Goal: Information Seeking & Learning: Compare options

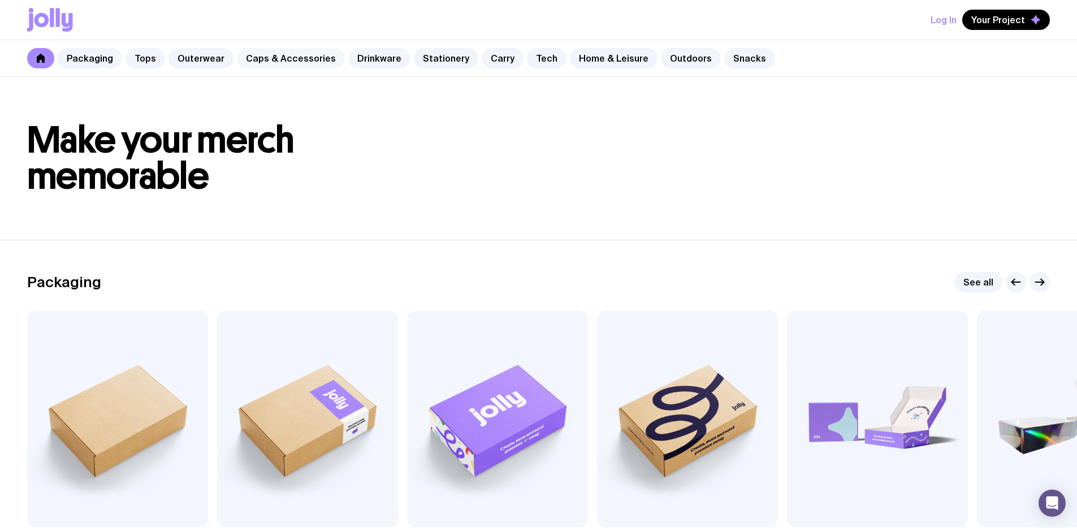
click at [296, 64] on link "Caps & Accessories" at bounding box center [291, 58] width 108 height 20
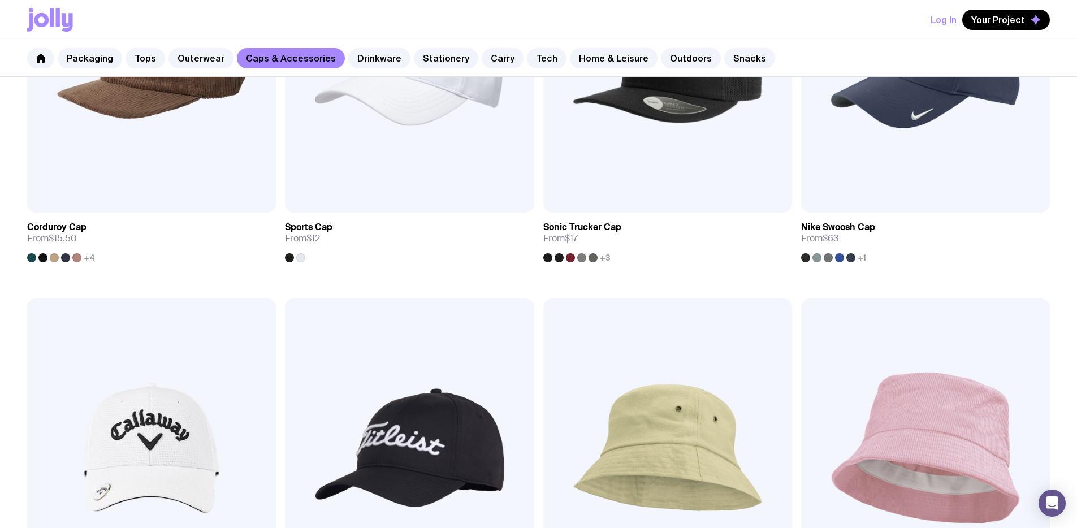
scroll to position [1048, 0]
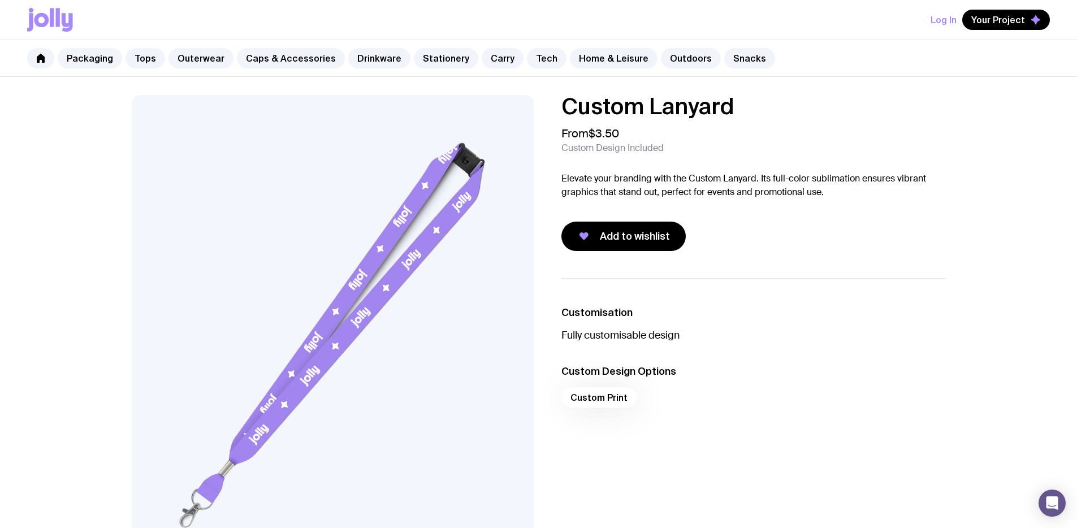
scroll to position [32, 0]
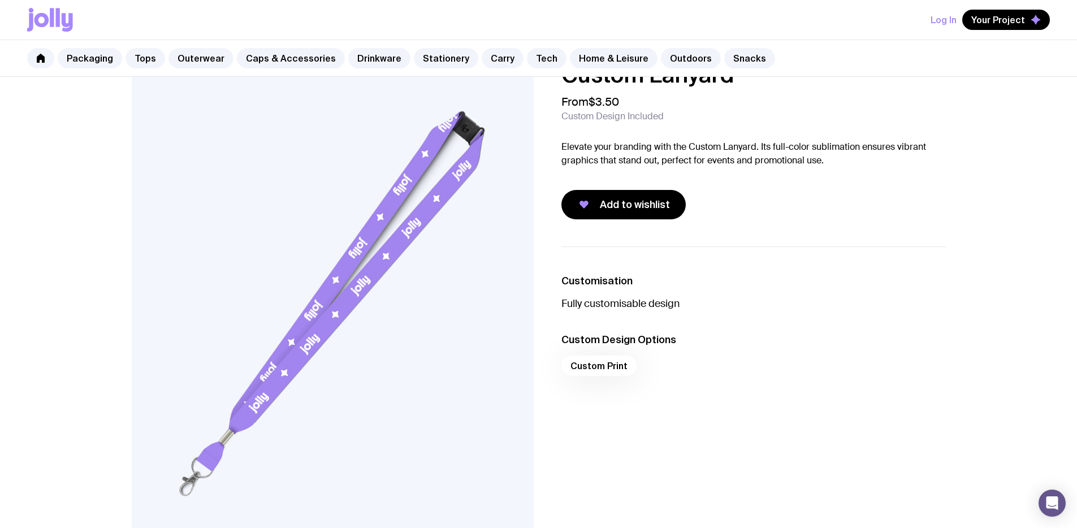
click at [605, 152] on p "Elevate your branding with the Custom Lanyard. Its full-color sublimation ensur…" at bounding box center [753, 153] width 384 height 27
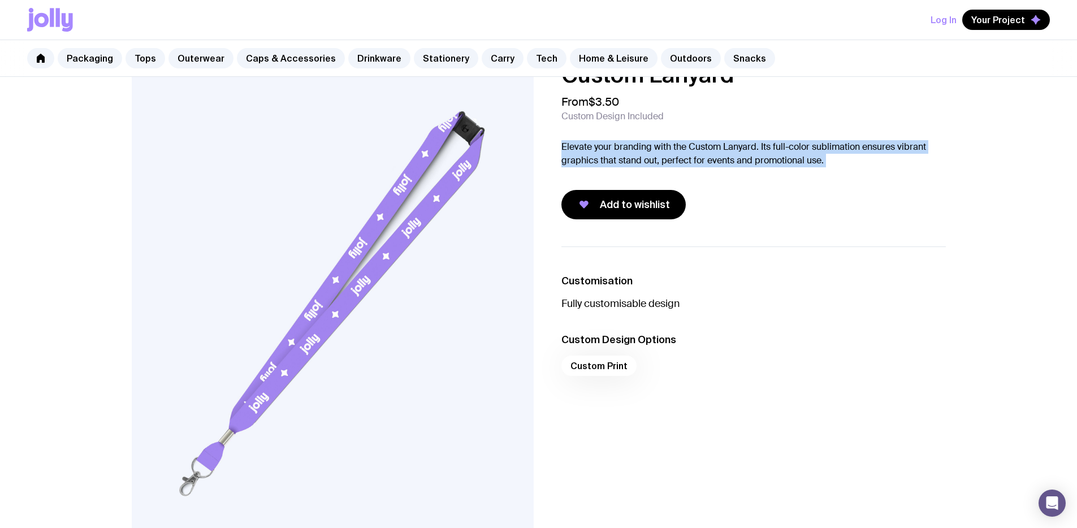
click at [605, 152] on p "Elevate your branding with the Custom Lanyard. Its full-color sublimation ensur…" at bounding box center [753, 153] width 384 height 27
click at [630, 157] on p "Elevate your branding with the Custom Lanyard. Its full-color sublimation ensur…" at bounding box center [753, 153] width 384 height 27
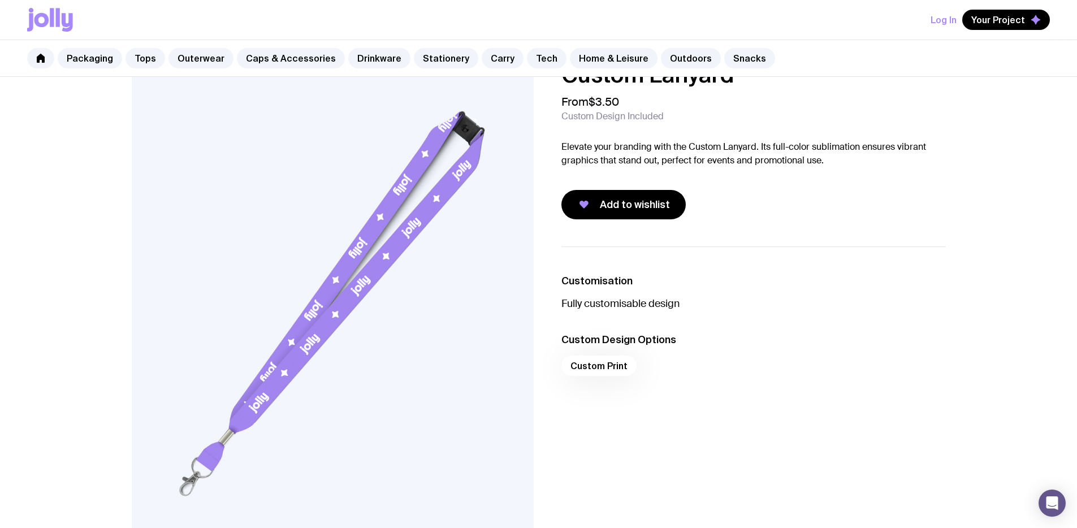
scroll to position [54, 0]
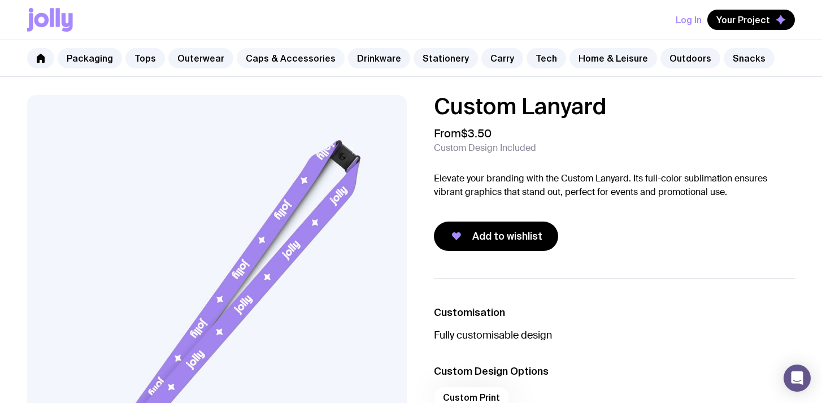
click at [251, 62] on link "Caps & Accessories" at bounding box center [291, 58] width 108 height 20
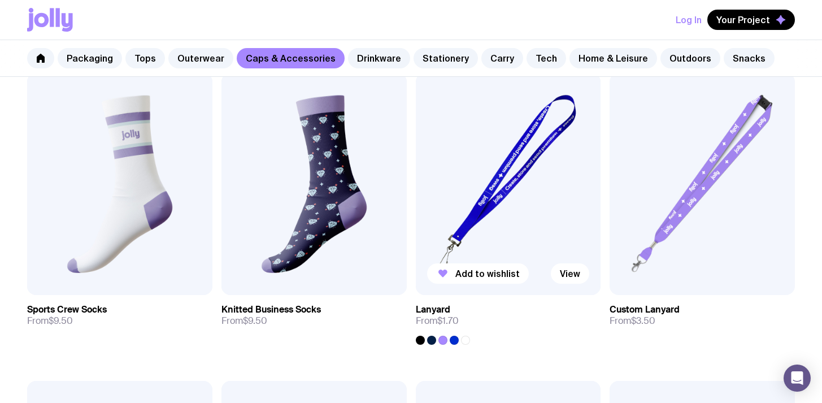
scroll to position [1445, 0]
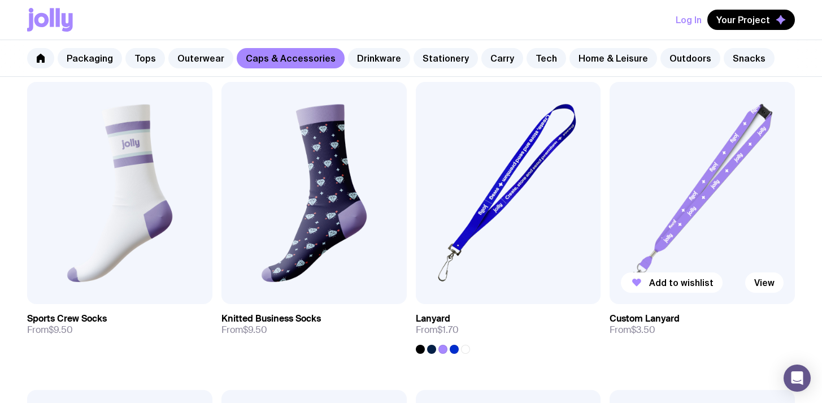
click at [694, 210] on img at bounding box center [702, 193] width 185 height 222
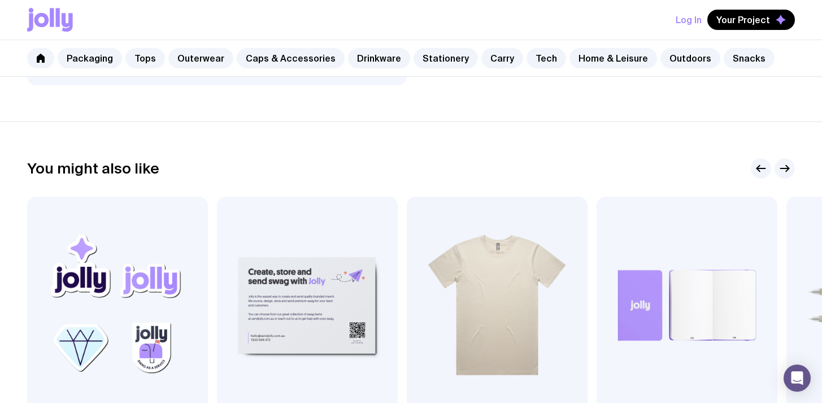
scroll to position [361, 0]
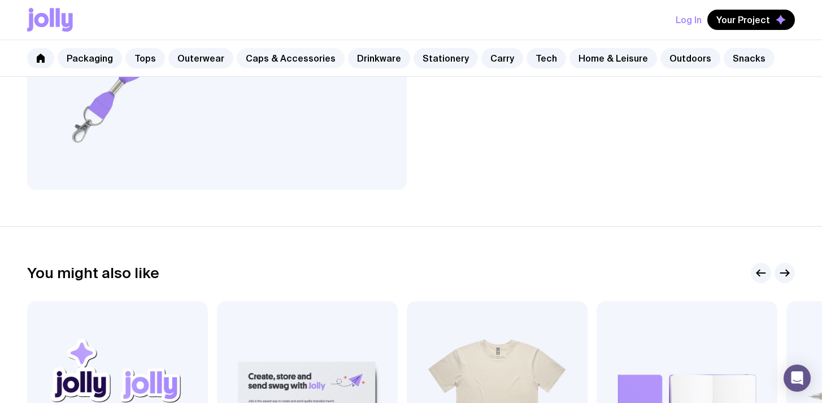
click at [293, 58] on link "Caps & Accessories" at bounding box center [291, 58] width 108 height 20
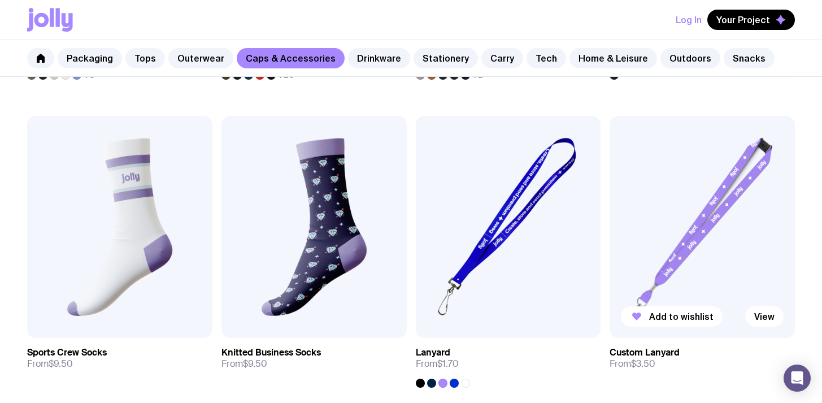
scroll to position [1439, 0]
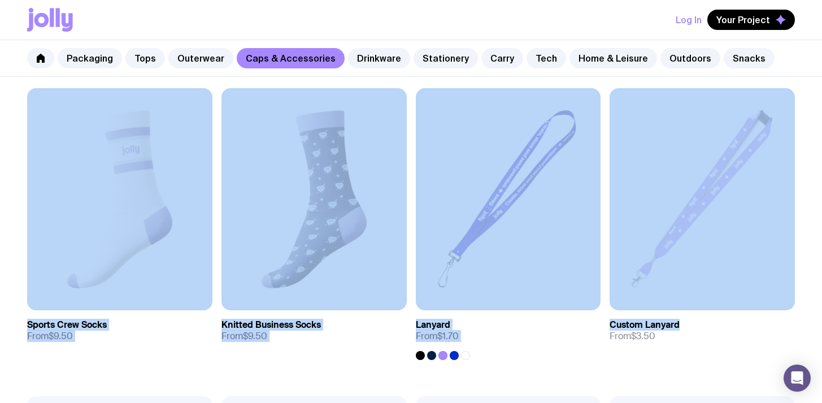
drag, startPoint x: 815, startPoint y: 341, endPoint x: 11, endPoint y: 112, distance: 836.2
drag, startPoint x: 6, startPoint y: 107, endPoint x: 821, endPoint y: 367, distance: 854.8
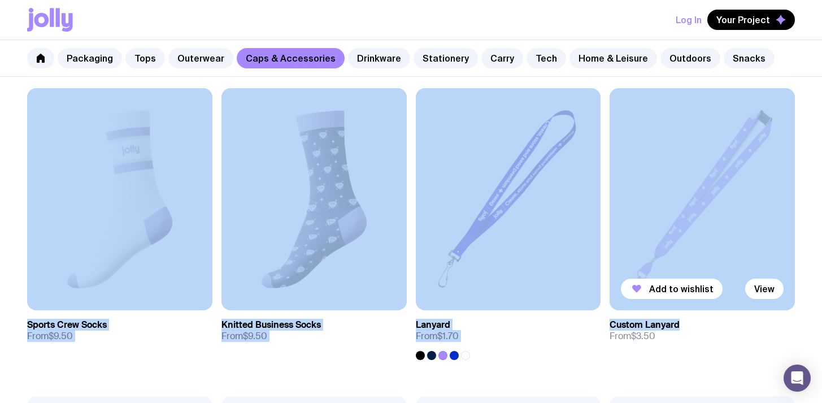
click at [786, 341] on link "Custom Lanyard From $3.50" at bounding box center [702, 330] width 185 height 41
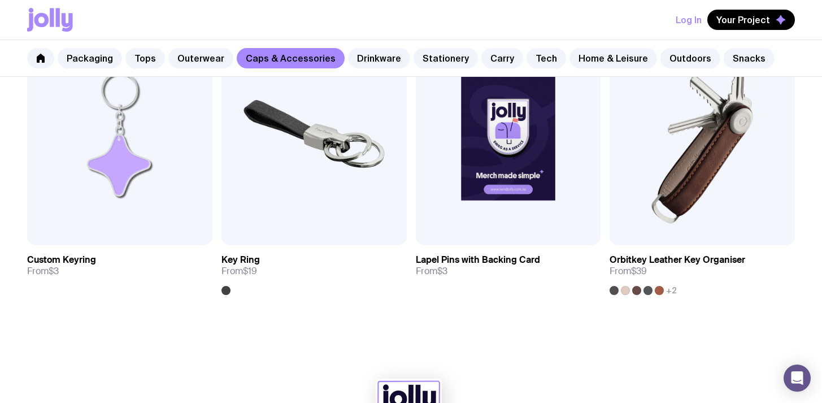
scroll to position [1811, 0]
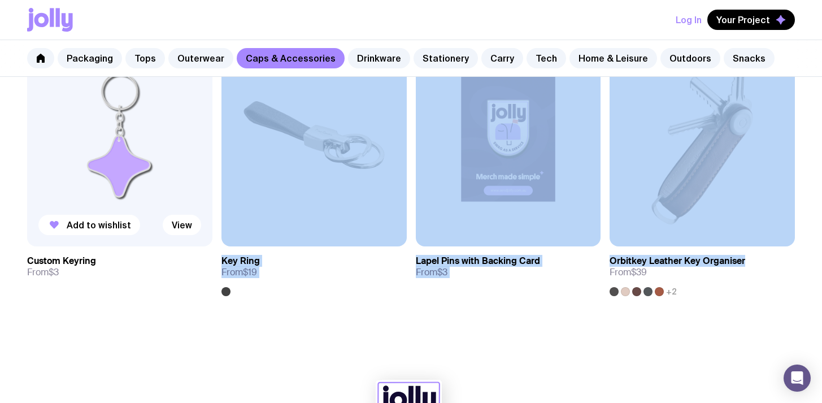
drag, startPoint x: 822, startPoint y: 321, endPoint x: 177, endPoint y: 209, distance: 654.0
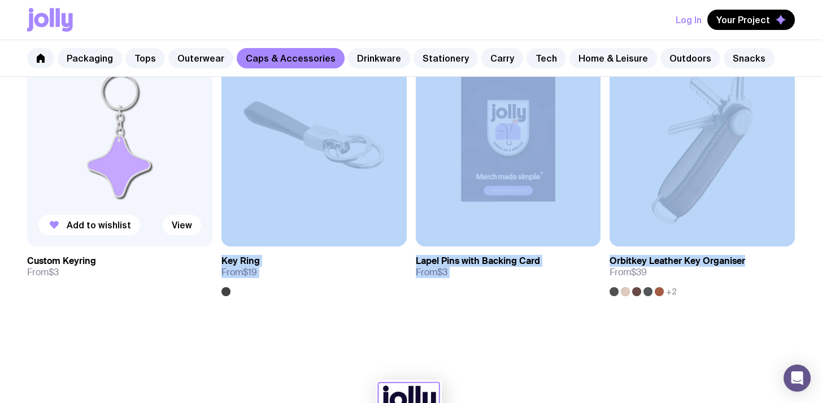
drag, startPoint x: 768, startPoint y: 315, endPoint x: 201, endPoint y: 136, distance: 594.0
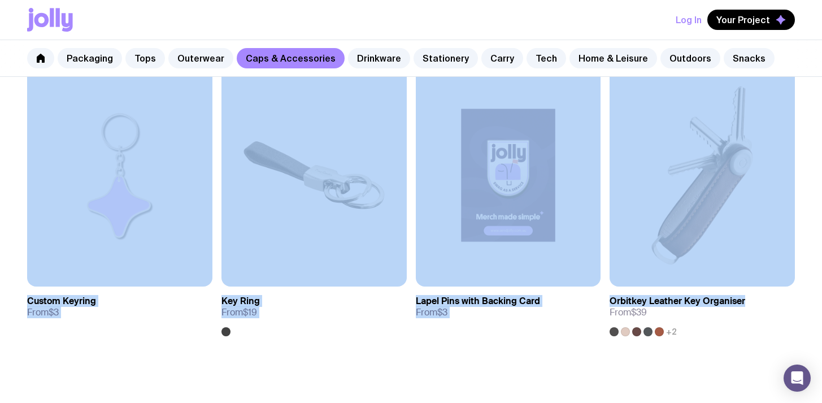
scroll to position [1762, 0]
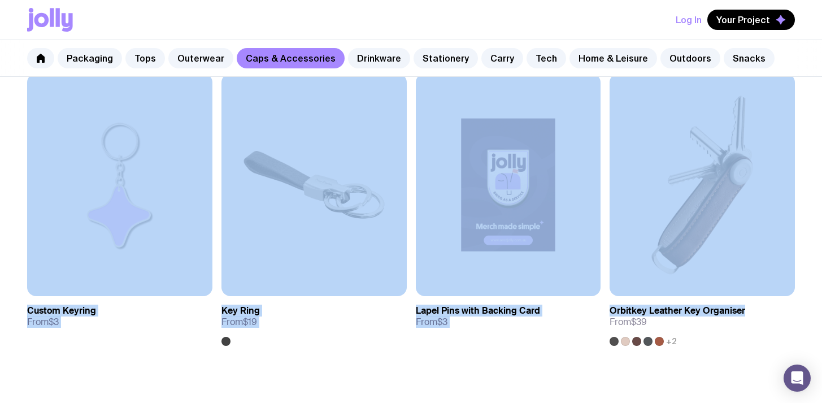
drag, startPoint x: 820, startPoint y: 328, endPoint x: 120, endPoint y: 127, distance: 728.1
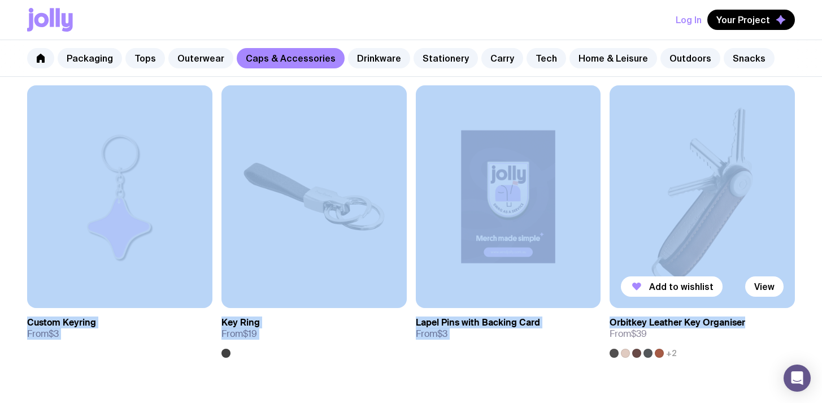
click at [790, 340] on link "Orbitkey Leather Key Organiser From $39 +2" at bounding box center [702, 333] width 185 height 50
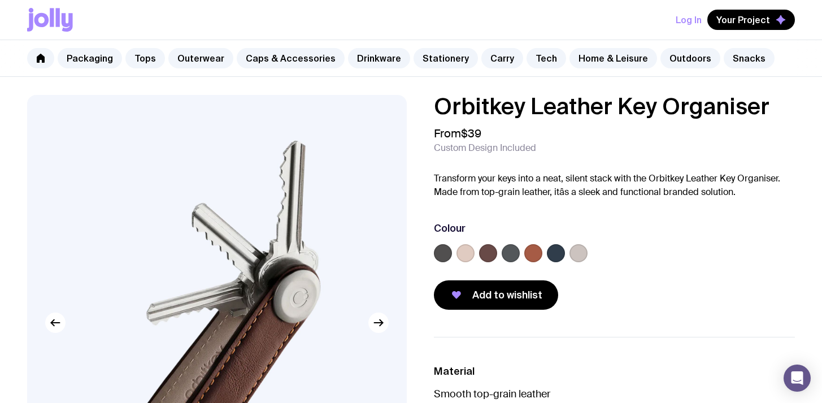
scroll to position [789, 0]
